Goal: Navigation & Orientation: Find specific page/section

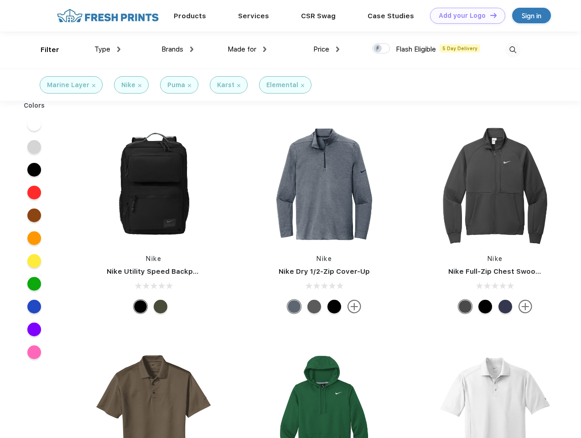
click at [464, 16] on link "Add your Logo Design Tool" at bounding box center [467, 16] width 75 height 16
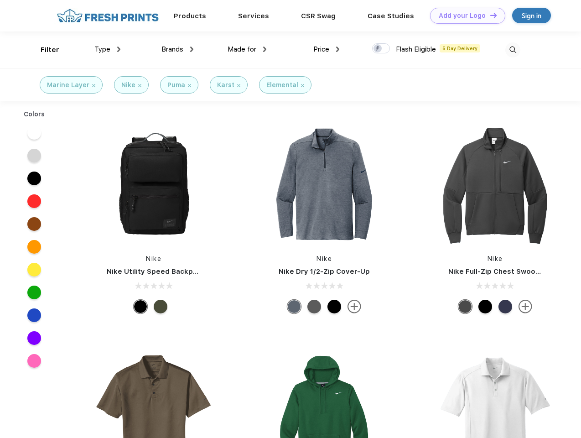
click at [0, 0] on div "Design Tool" at bounding box center [0, 0] width 0 height 0
click at [489, 15] on link "Add your Logo Design Tool" at bounding box center [467, 16] width 75 height 16
click at [44, 50] on div "Filter" at bounding box center [50, 50] width 19 height 10
click at [108, 49] on span "Type" at bounding box center [102, 49] width 16 height 8
click at [177, 49] on span "Brands" at bounding box center [172, 49] width 22 height 8
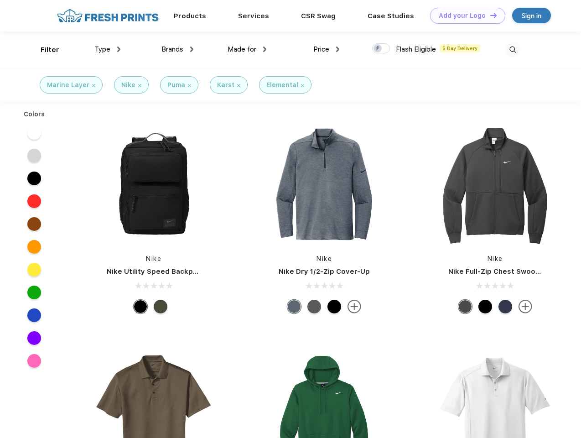
click at [247, 49] on span "Made for" at bounding box center [242, 49] width 29 height 8
click at [327, 49] on span "Price" at bounding box center [321, 49] width 16 height 8
click at [381, 49] on div at bounding box center [381, 48] width 18 height 10
click at [378, 49] on input "checkbox" at bounding box center [375, 46] width 6 height 6
click at [513, 50] on img at bounding box center [512, 49] width 15 height 15
